Goal: Navigation & Orientation: Understand site structure

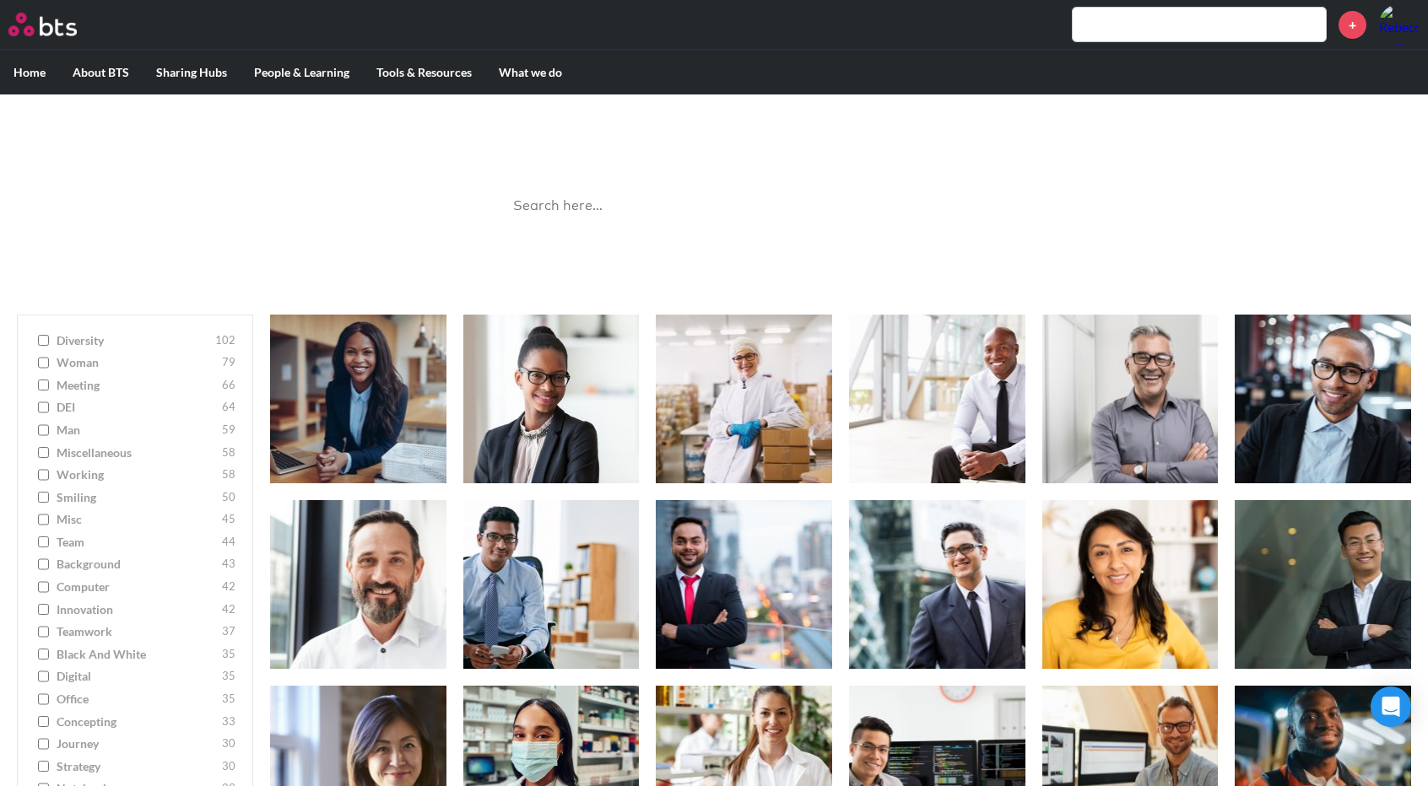
click at [29, 71] on label "Home" at bounding box center [29, 73] width 59 height 44
click at [0, 0] on input "Home" at bounding box center [0, 0] width 0 height 0
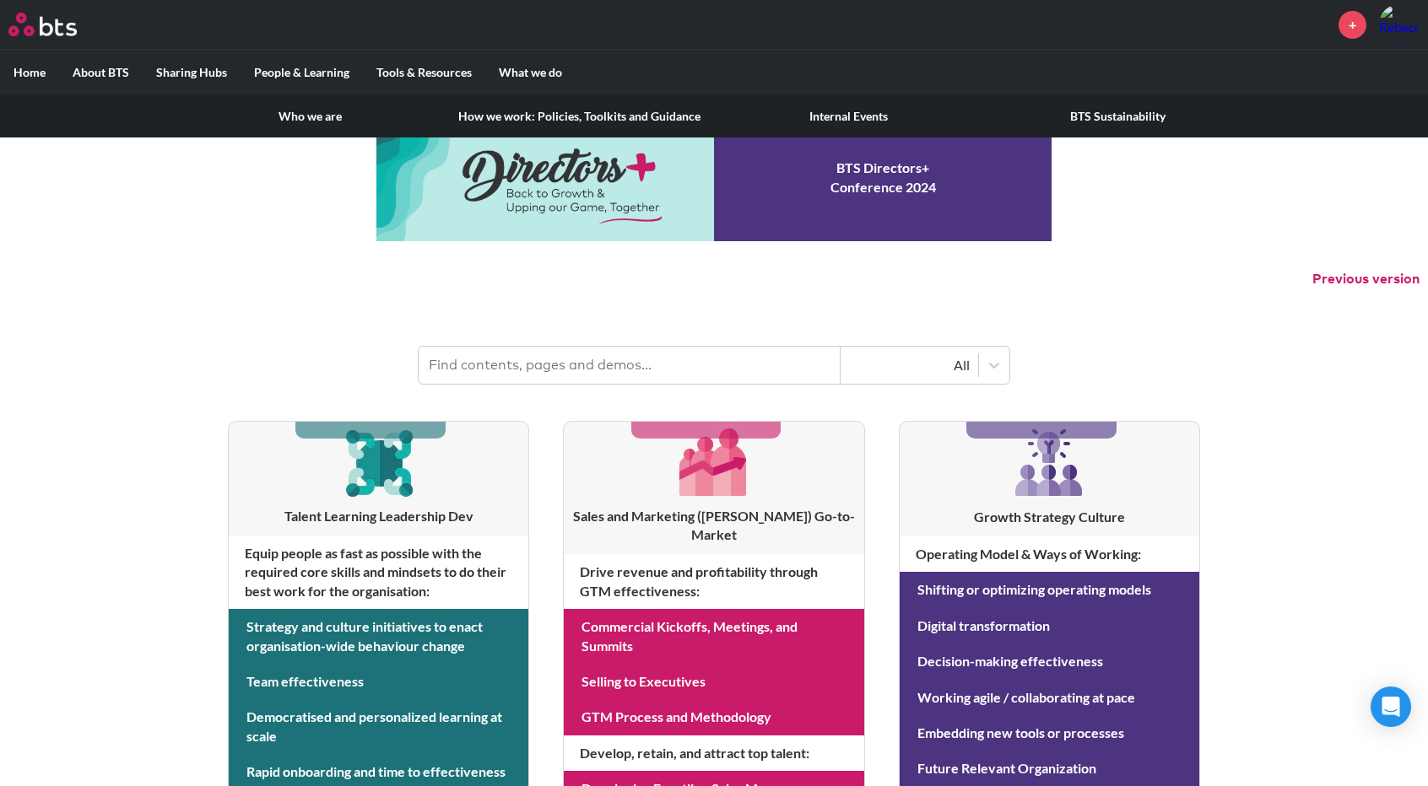
click at [105, 70] on label "About BTS" at bounding box center [101, 73] width 84 height 44
click at [0, 0] on input "About BTS" at bounding box center [0, 0] width 0 height 0
click at [105, 70] on label "About BTS" at bounding box center [101, 73] width 84 height 44
click at [0, 0] on input "About BTS" at bounding box center [0, 0] width 0 height 0
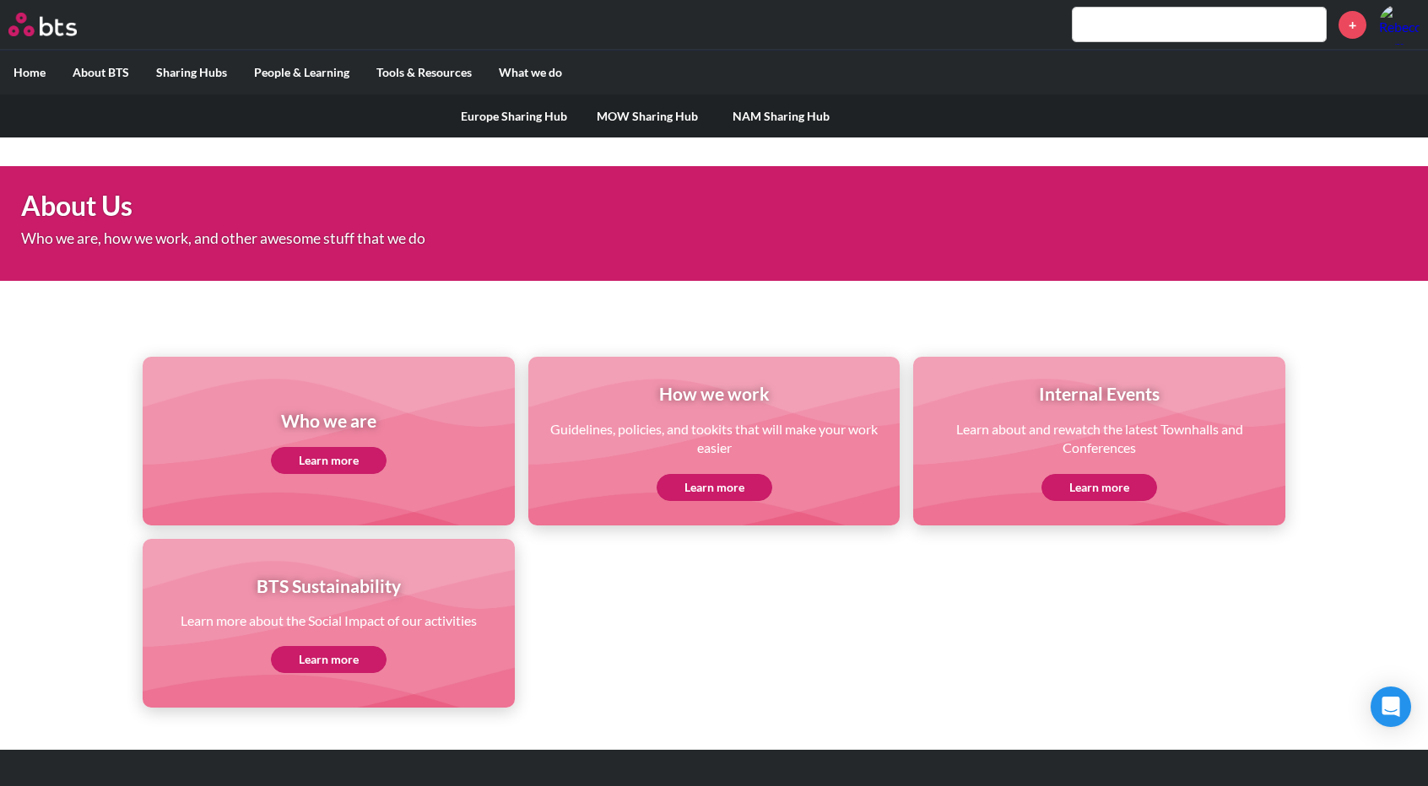
click at [181, 77] on label "Sharing Hubs" at bounding box center [192, 73] width 98 height 44
click at [0, 0] on input "Sharing Hubs" at bounding box center [0, 0] width 0 height 0
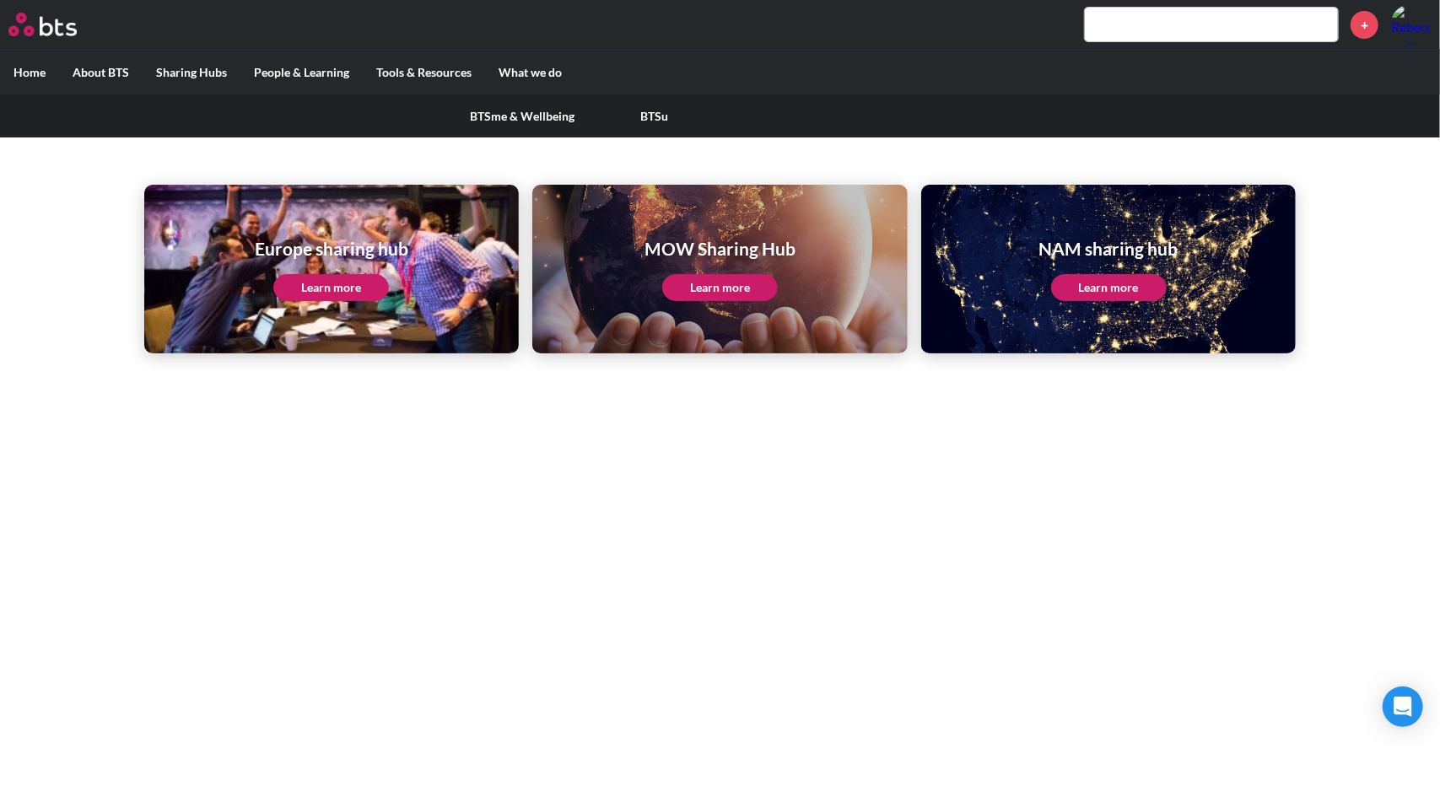
click at [314, 75] on label "People & Learning" at bounding box center [302, 73] width 122 height 44
click at [0, 0] on input "People & Learning" at bounding box center [0, 0] width 0 height 0
